Goal: Task Accomplishment & Management: Manage account settings

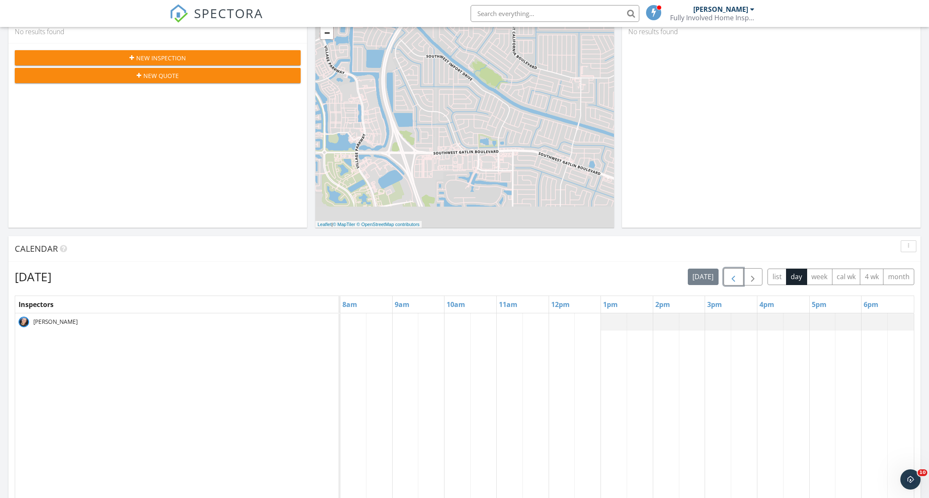
click at [730, 274] on span "button" at bounding box center [733, 277] width 10 height 10
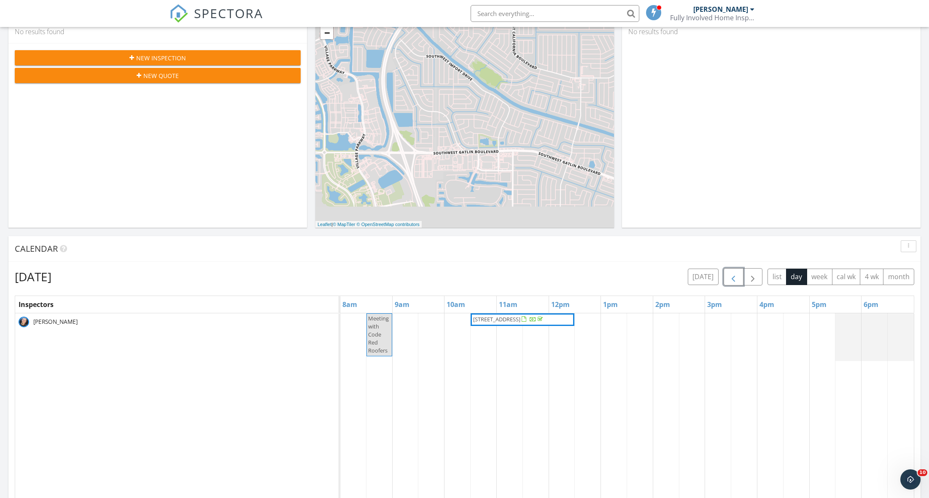
click at [509, 319] on span "5336 SE Schooner Oaks Way, Stuart 34997" at bounding box center [496, 319] width 47 height 8
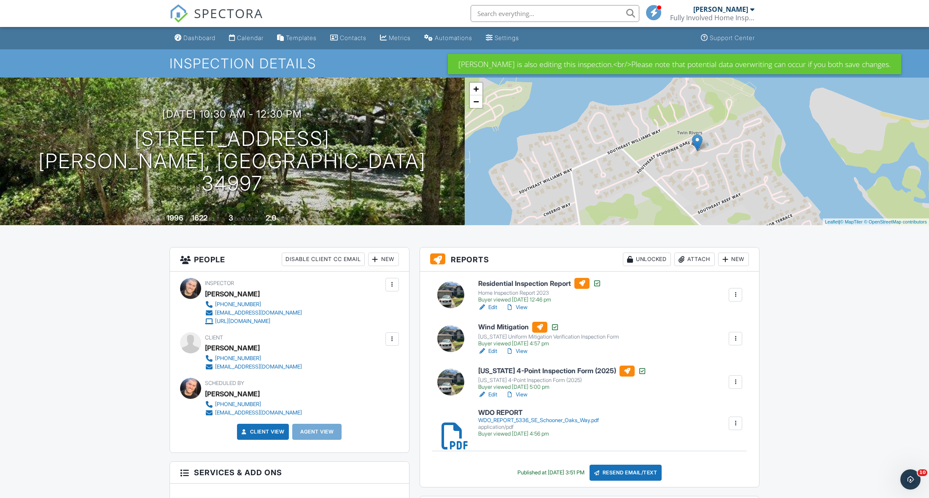
click at [379, 261] on div "New" at bounding box center [383, 258] width 31 height 13
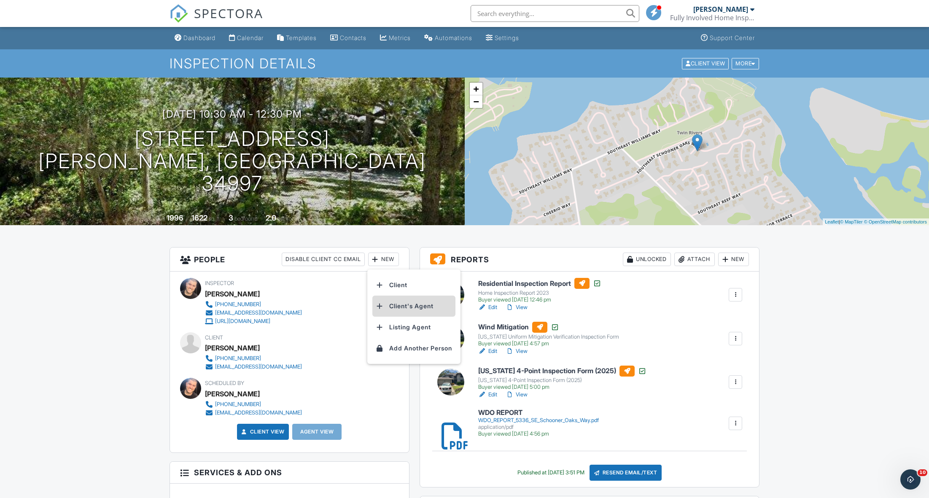
click at [404, 302] on li "Client's Agent" at bounding box center [413, 305] width 83 height 21
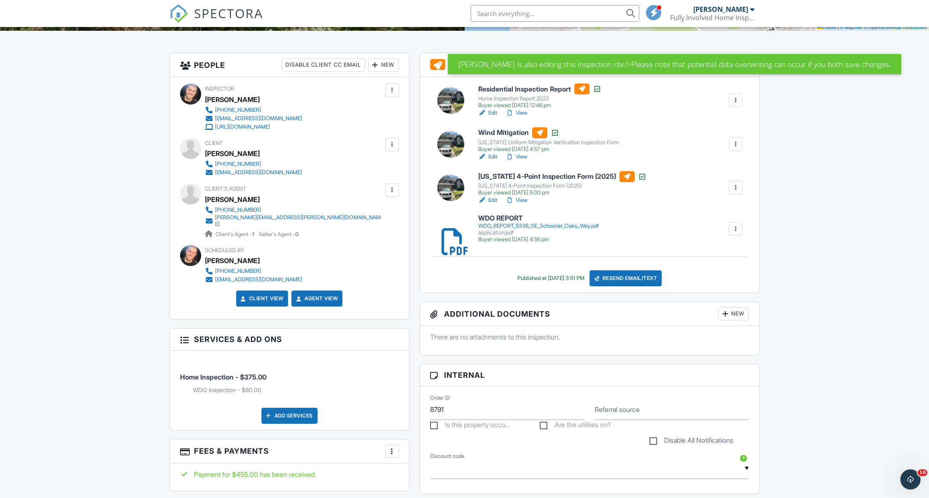
scroll to position [221, 0]
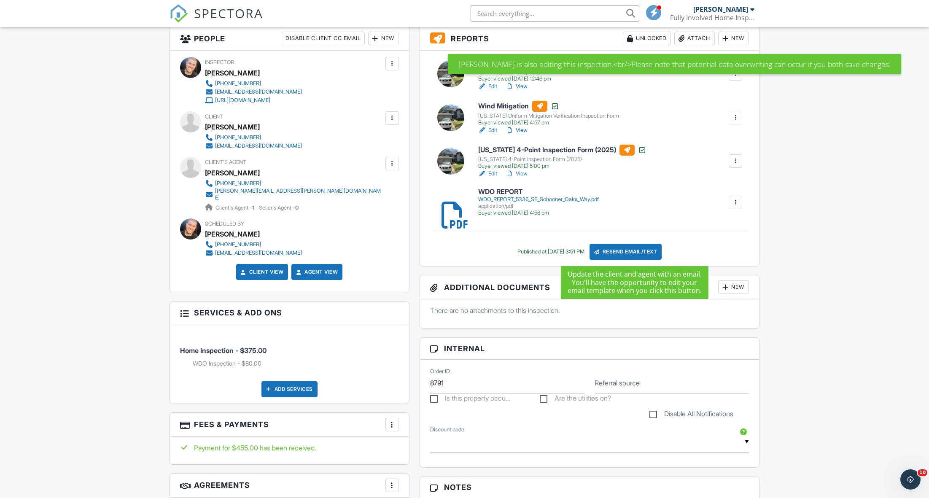
click at [609, 252] on div "Resend Email/Text" at bounding box center [625, 252] width 73 height 16
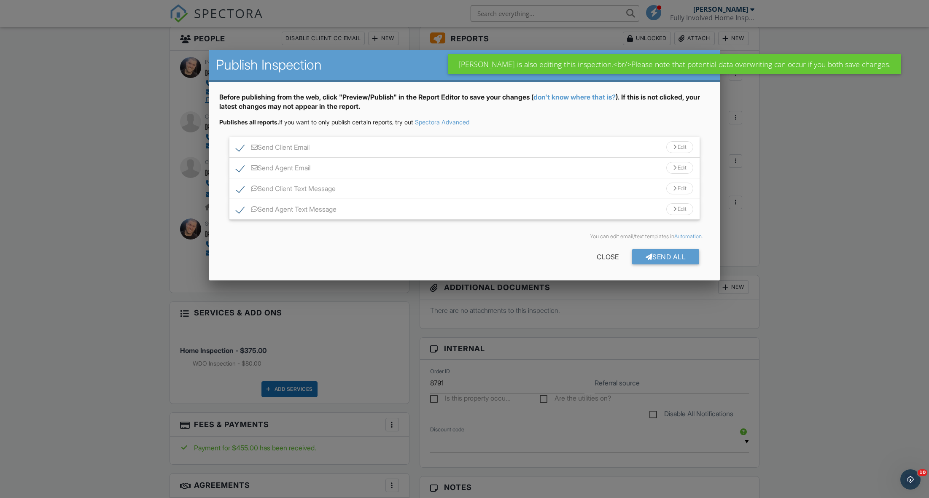
click at [241, 191] on label "Send Client Text Message" at bounding box center [285, 190] width 99 height 11
checkbox input "false"
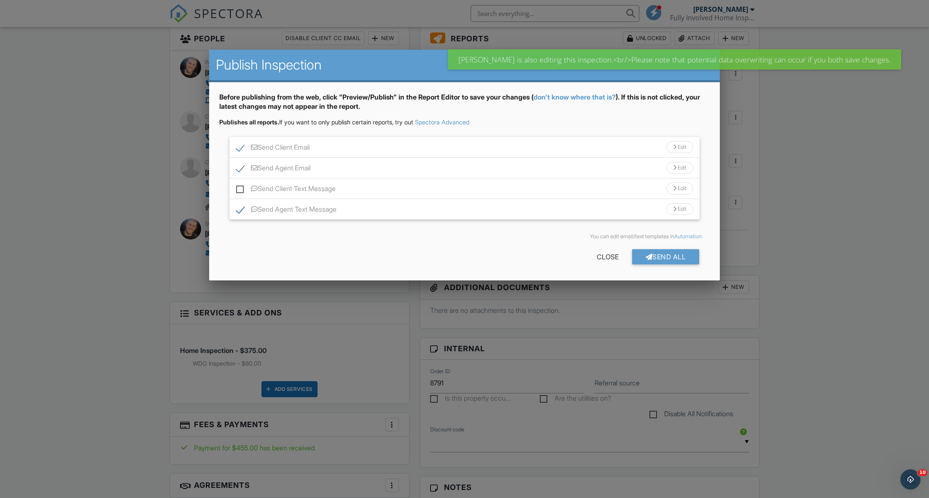
click at [245, 143] on label "Send Client Email" at bounding box center [272, 148] width 73 height 11
checkbox input "false"
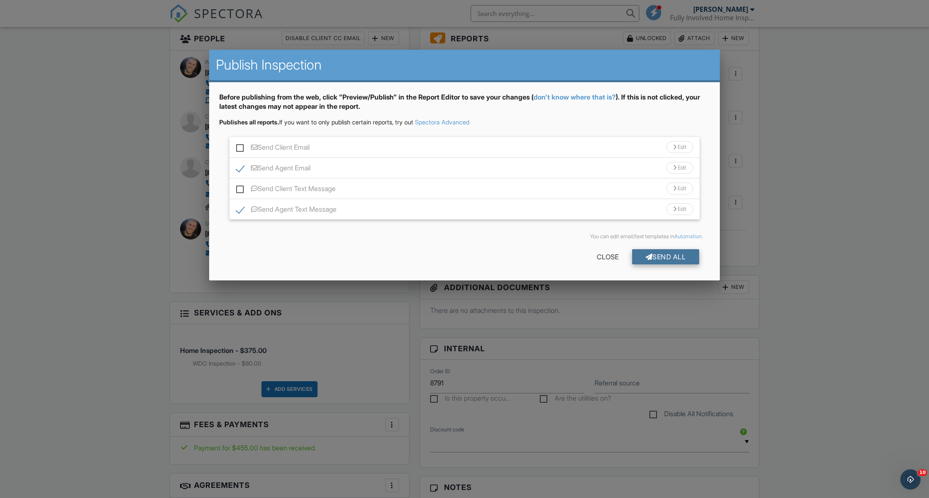
click at [652, 260] on div "Send All" at bounding box center [665, 256] width 67 height 15
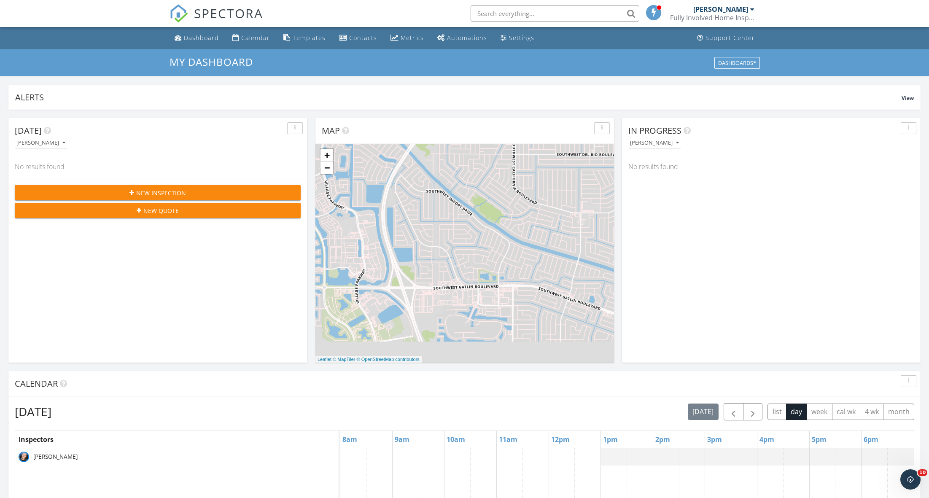
click at [537, 21] on input "text" at bounding box center [554, 13] width 169 height 17
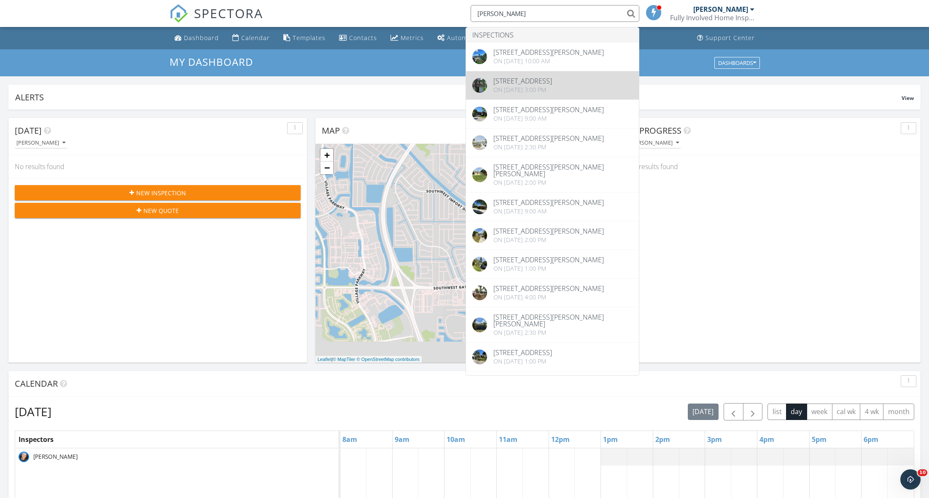
type input "stephanie zaqq"
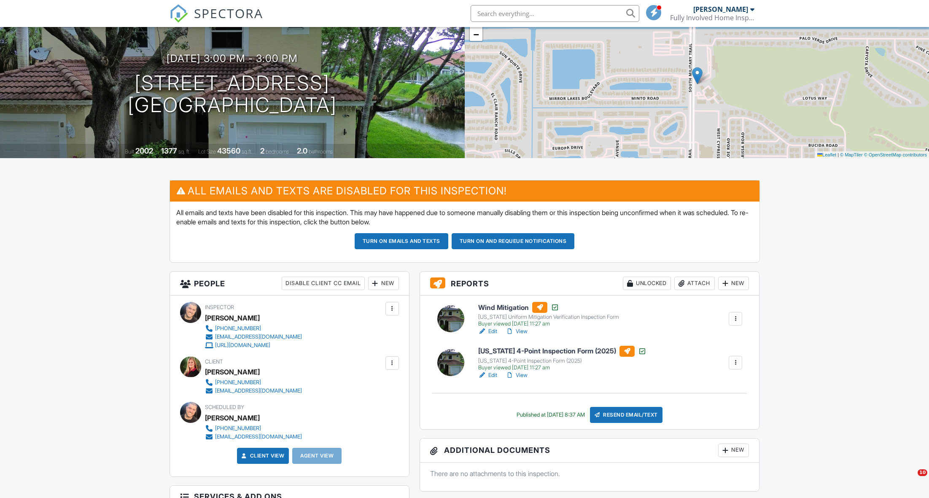
click at [492, 350] on h6 "[US_STATE] 4-Point Inspection Form (2025)" at bounding box center [562, 351] width 168 height 11
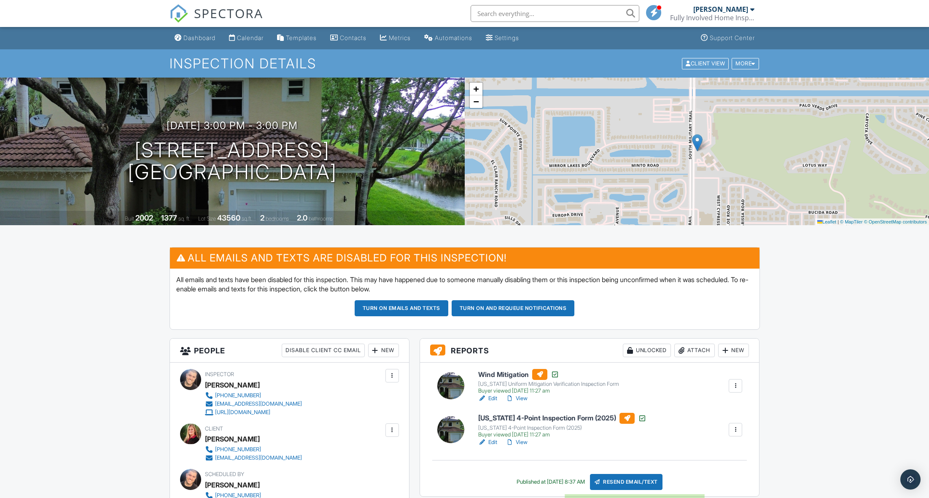
click at [628, 482] on div "Resend Email/Text" at bounding box center [626, 482] width 73 height 16
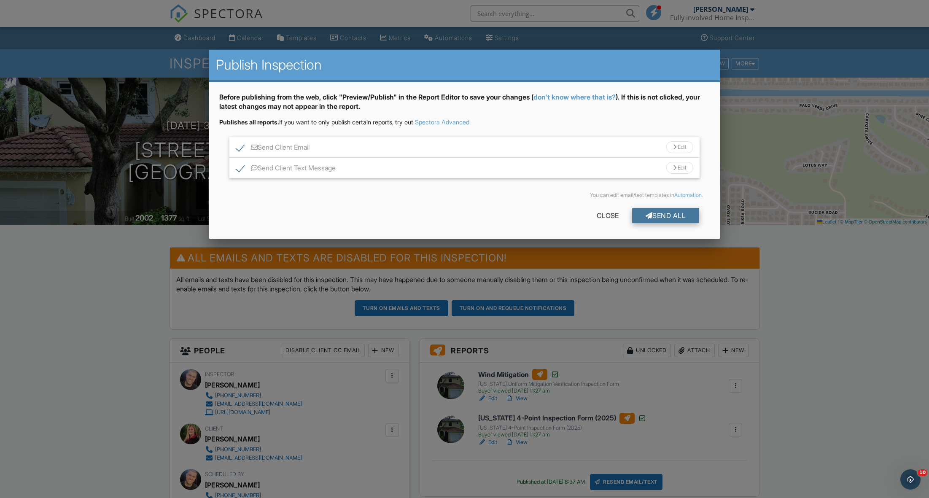
click at [653, 212] on div "Send All" at bounding box center [665, 215] width 67 height 15
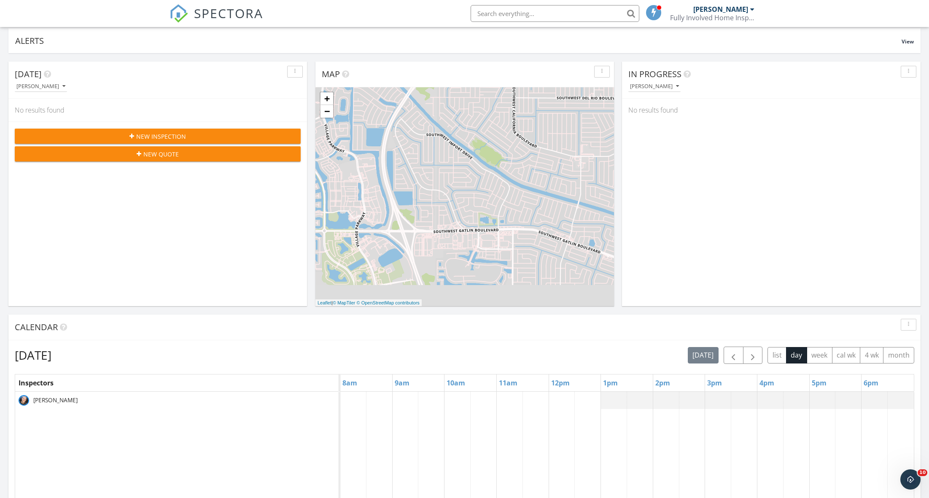
scroll to position [122, 0]
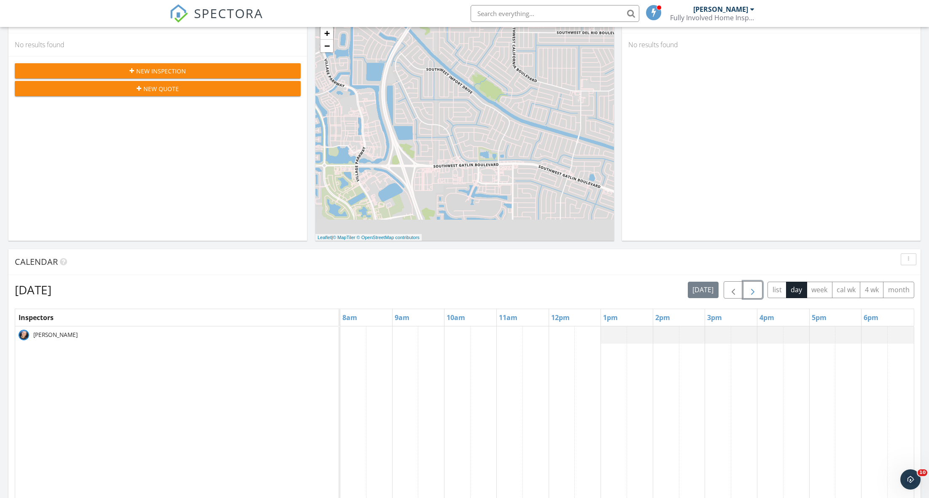
click at [760, 291] on button "button" at bounding box center [753, 289] width 20 height 17
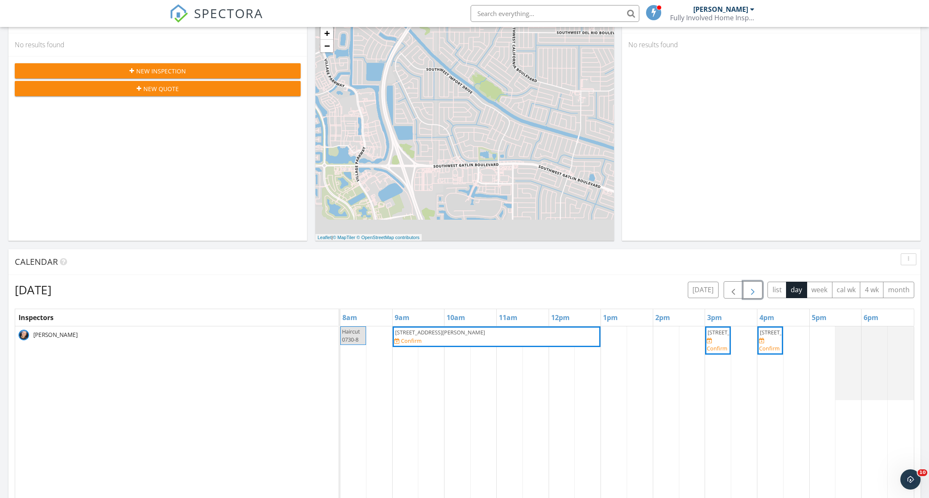
click at [457, 341] on div "143 SE Bella Strano, Port St. Lucie 34984 Confirm" at bounding box center [496, 336] width 204 height 16
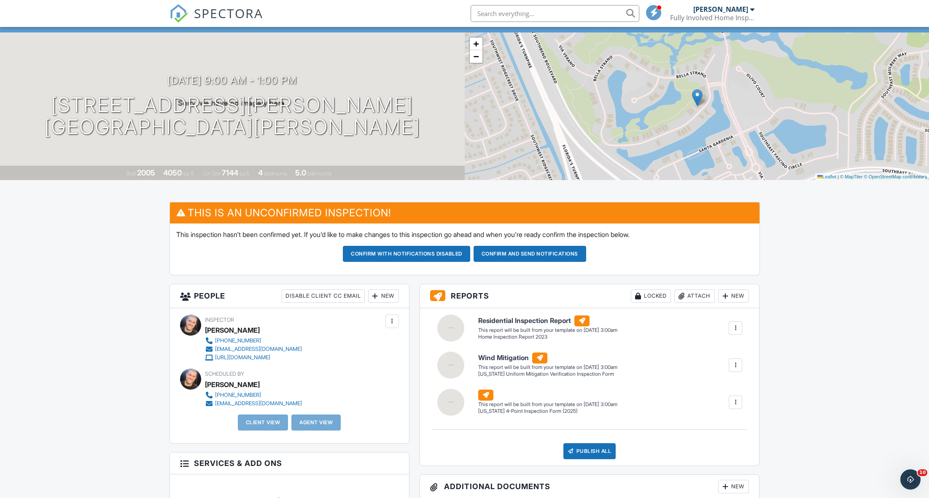
scroll to position [56, 0]
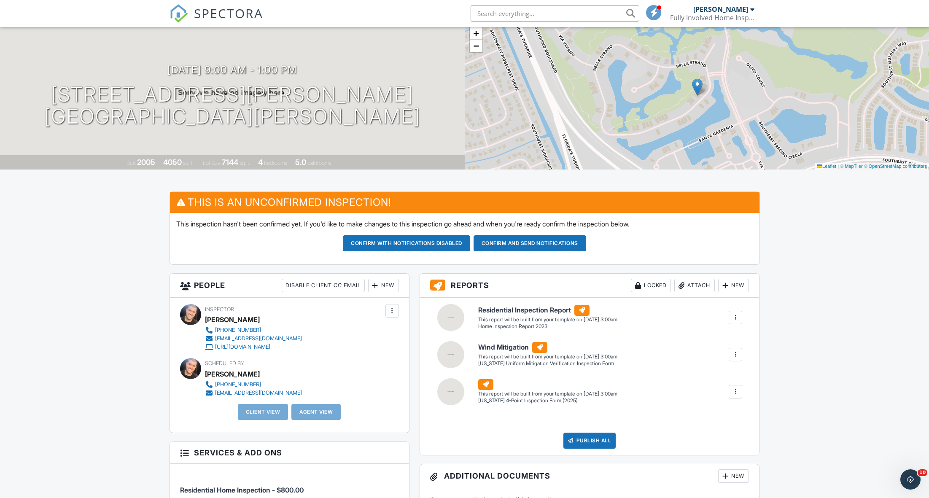
click at [376, 281] on div at bounding box center [375, 285] width 8 height 8
click at [410, 328] on li "Client's Agent" at bounding box center [413, 332] width 83 height 21
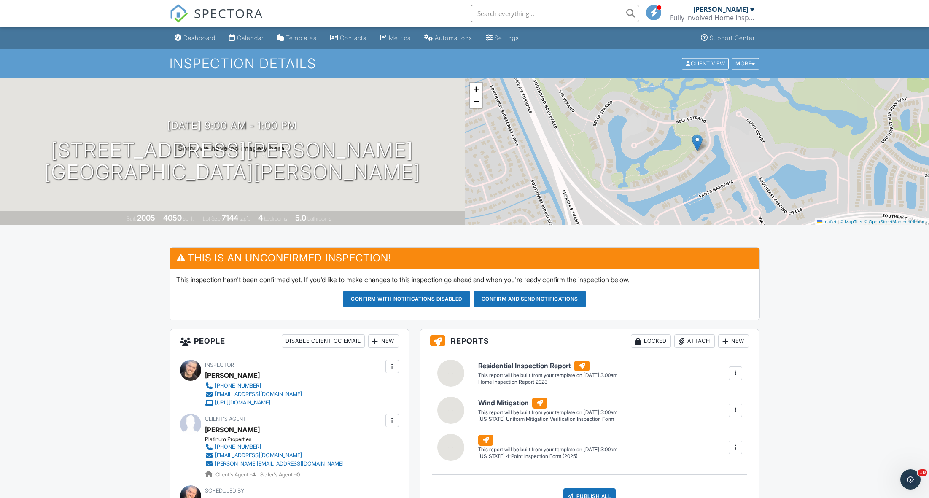
click at [197, 33] on link "Dashboard" at bounding box center [195, 38] width 48 height 16
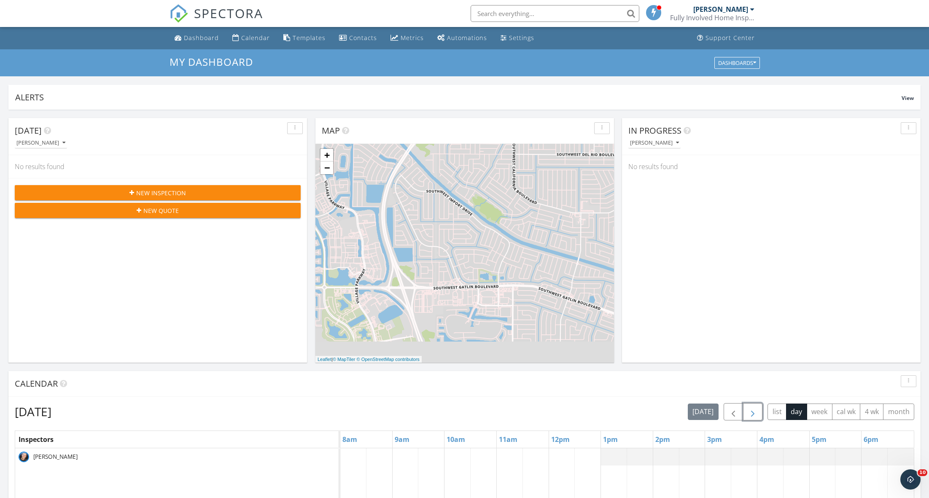
click at [752, 415] on span "button" at bounding box center [752, 412] width 10 height 10
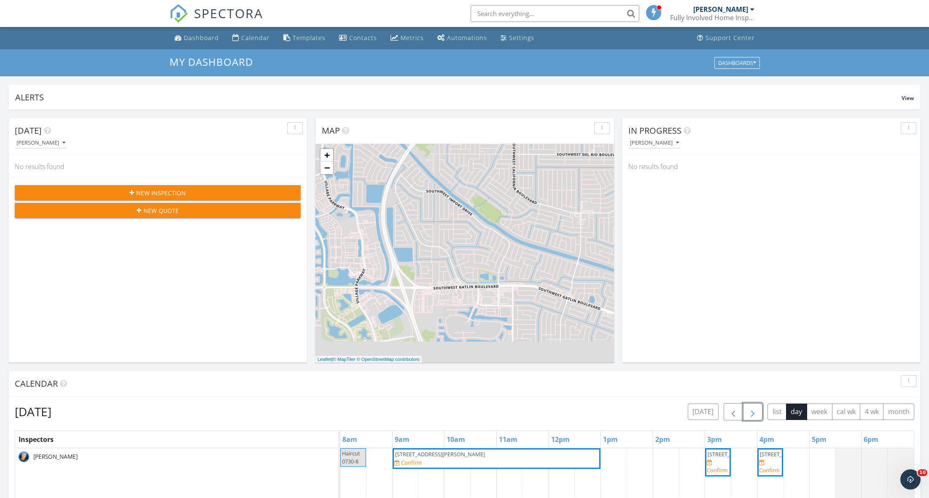
click at [752, 415] on span "button" at bounding box center [752, 412] width 10 height 10
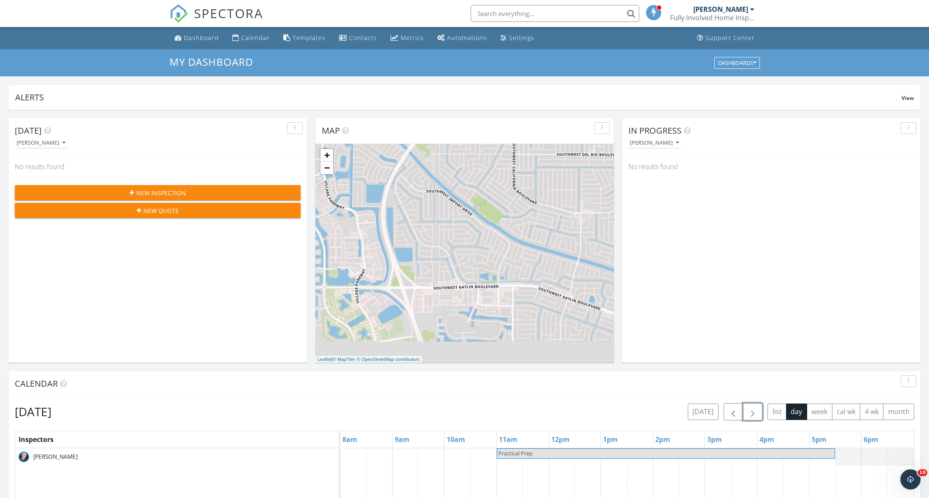
click at [752, 415] on span "button" at bounding box center [752, 412] width 10 height 10
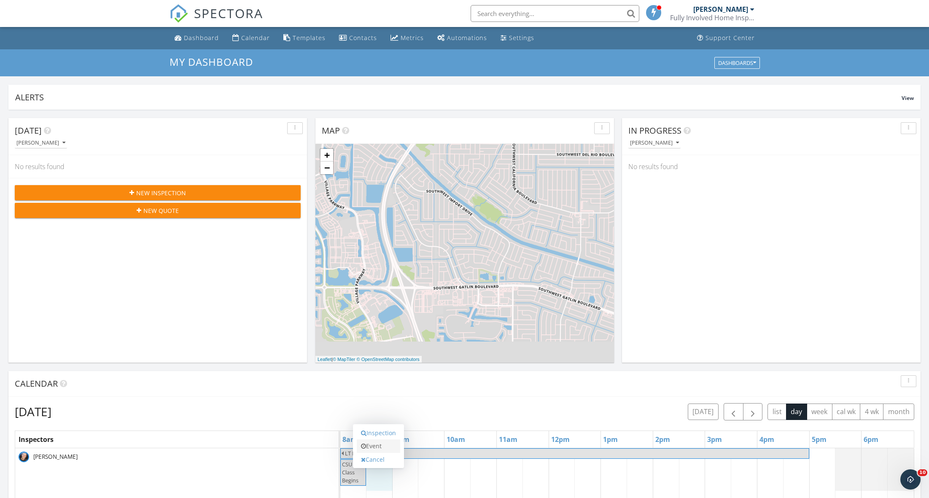
click at [383, 444] on link "Event" at bounding box center [378, 445] width 43 height 13
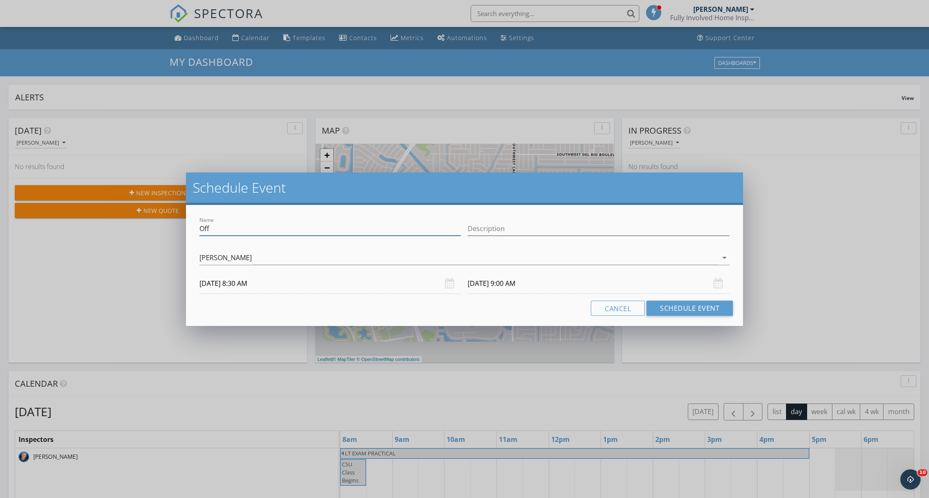
click at [329, 234] on input "Off" at bounding box center [330, 229] width 262 height 14
type input "Reapply for FASFA"
click at [703, 314] on button "Schedule Event" at bounding box center [689, 308] width 86 height 15
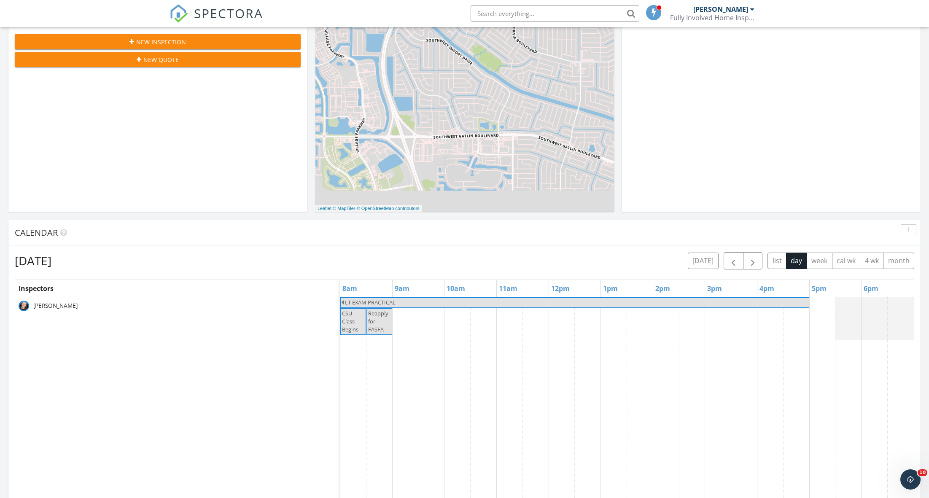
scroll to position [198, 0]
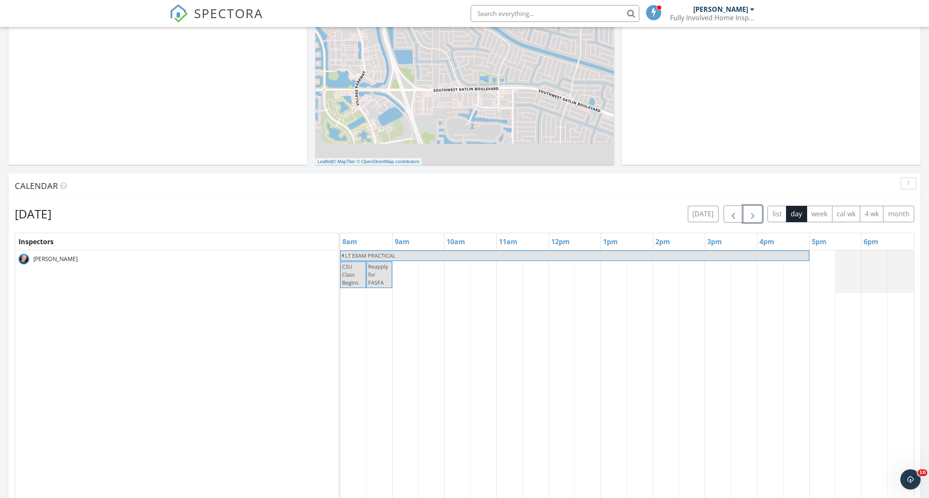
click at [750, 212] on span "button" at bounding box center [752, 214] width 10 height 10
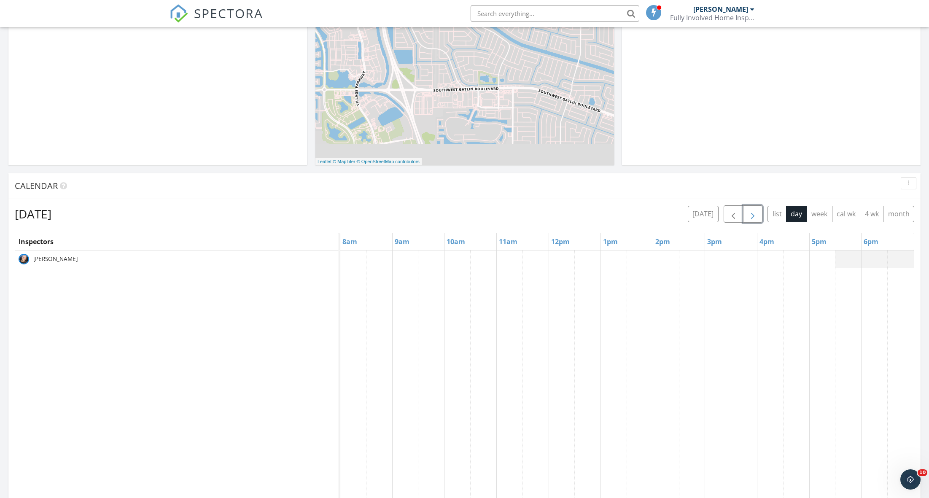
click at [750, 212] on span "button" at bounding box center [752, 214] width 10 height 10
click at [750, 215] on span "button" at bounding box center [752, 214] width 10 height 10
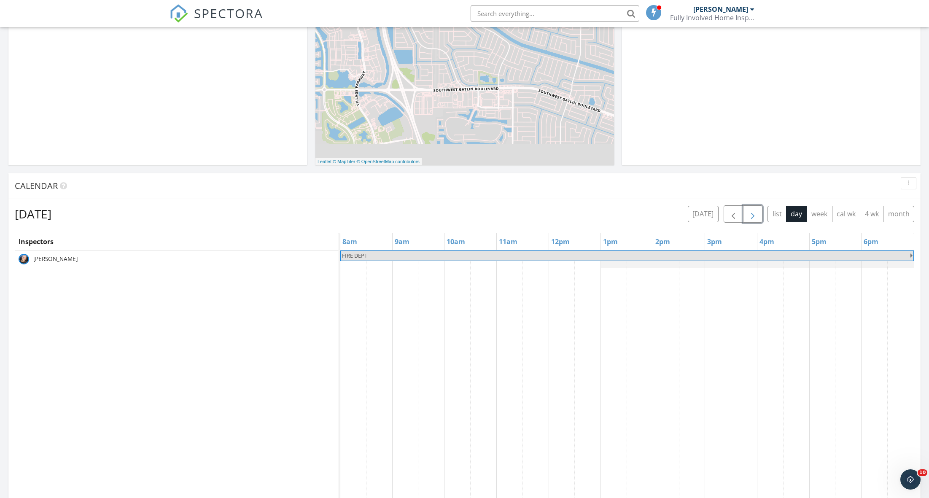
click at [750, 217] on span "button" at bounding box center [752, 214] width 10 height 10
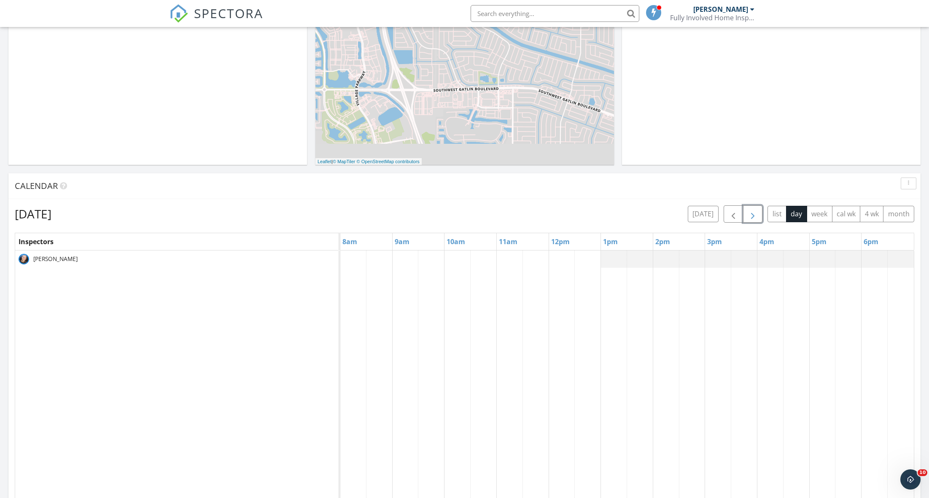
click at [750, 217] on span "button" at bounding box center [752, 214] width 10 height 10
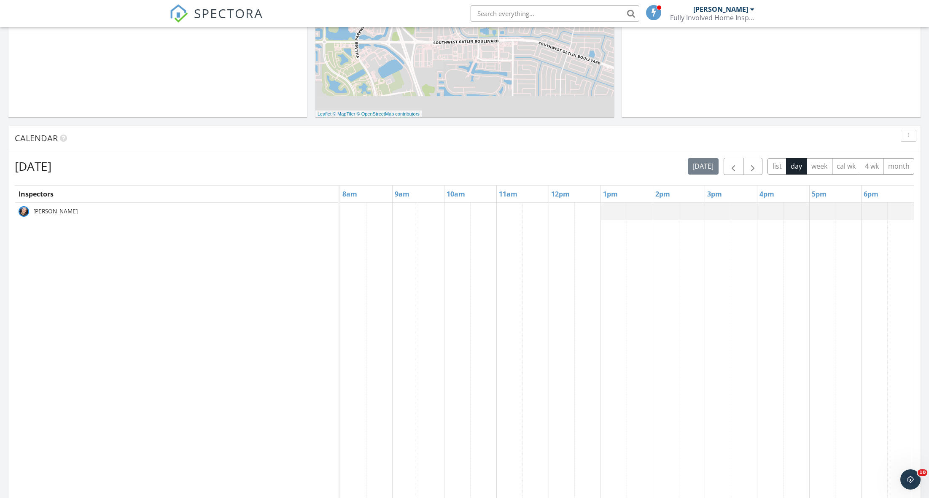
scroll to position [258, 0]
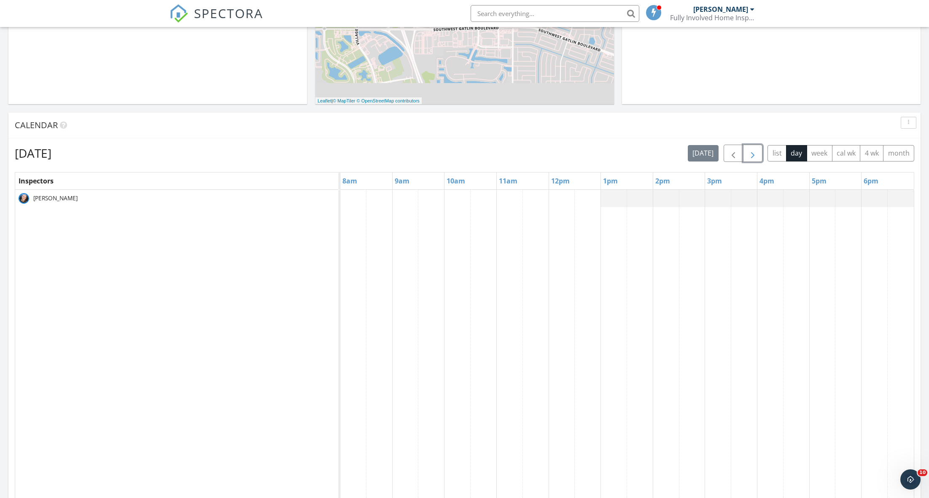
click at [752, 152] on span "button" at bounding box center [752, 153] width 10 height 10
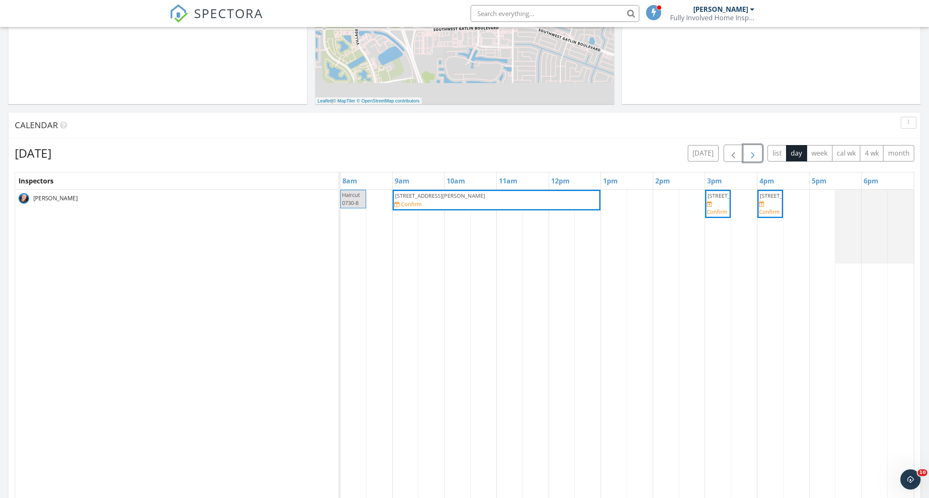
click at [752, 152] on span "button" at bounding box center [752, 153] width 10 height 10
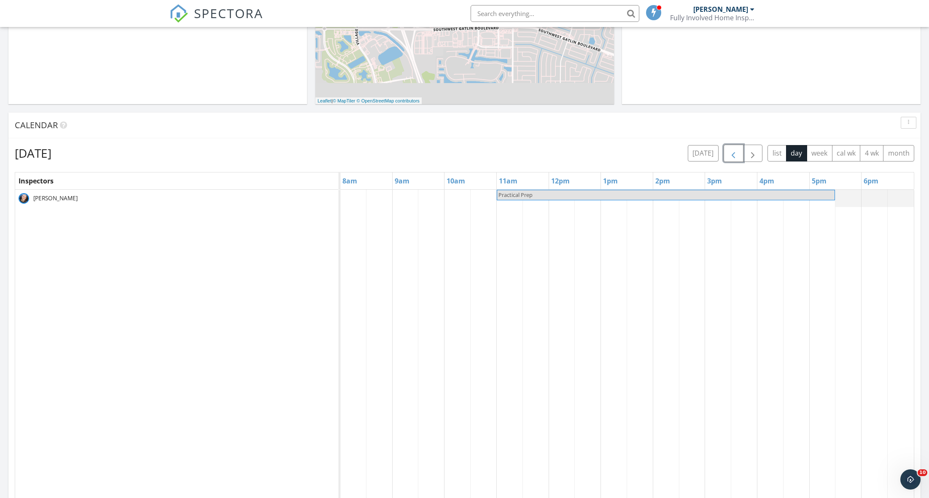
click at [732, 155] on span "button" at bounding box center [733, 153] width 10 height 10
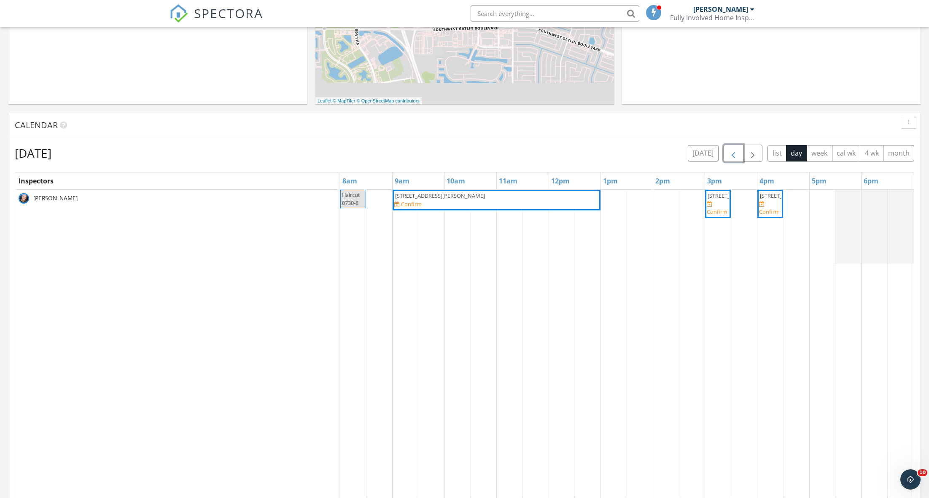
scroll to position [0, 0]
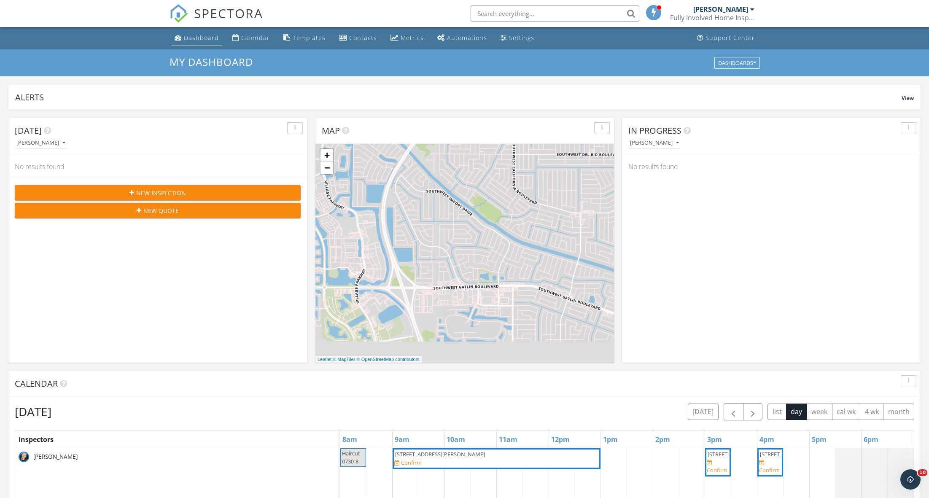
click at [184, 34] on div "Dashboard" at bounding box center [201, 38] width 35 height 8
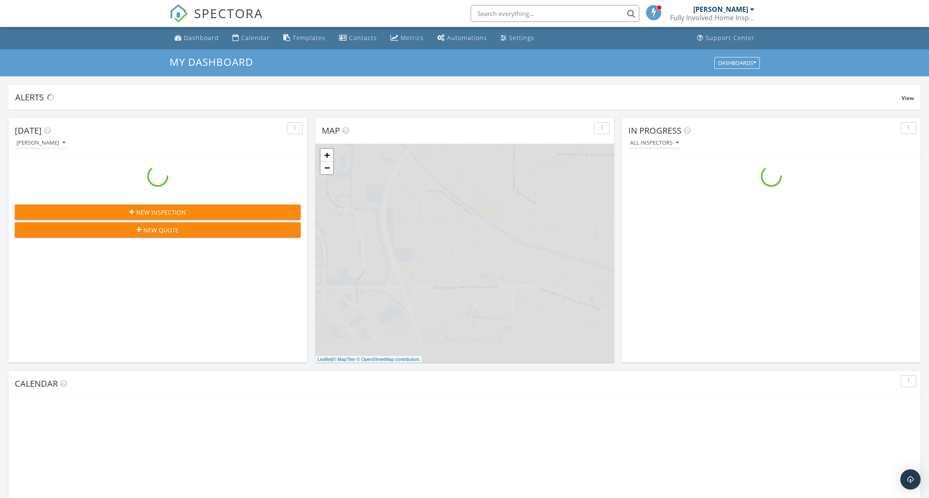
scroll to position [768, 929]
